Goal: Communication & Community: Connect with others

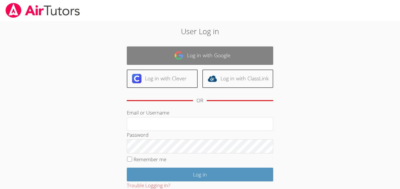
click at [177, 60] on link "Log in with Google" at bounding box center [200, 56] width 146 height 18
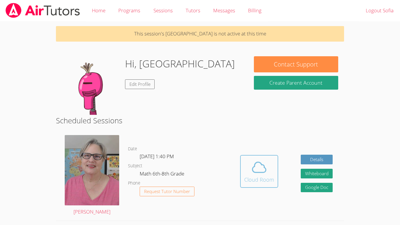
click at [255, 176] on div "Cloud Room" at bounding box center [259, 179] width 30 height 8
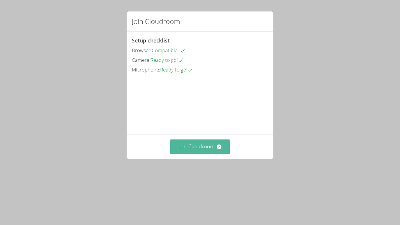
click at [187, 154] on button "Join Cloudroom" at bounding box center [200, 146] width 60 height 14
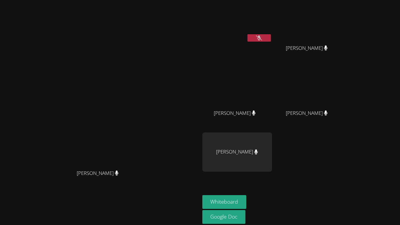
click at [272, 23] on video at bounding box center [237, 21] width 70 height 39
